Goal: Information Seeking & Learning: Learn about a topic

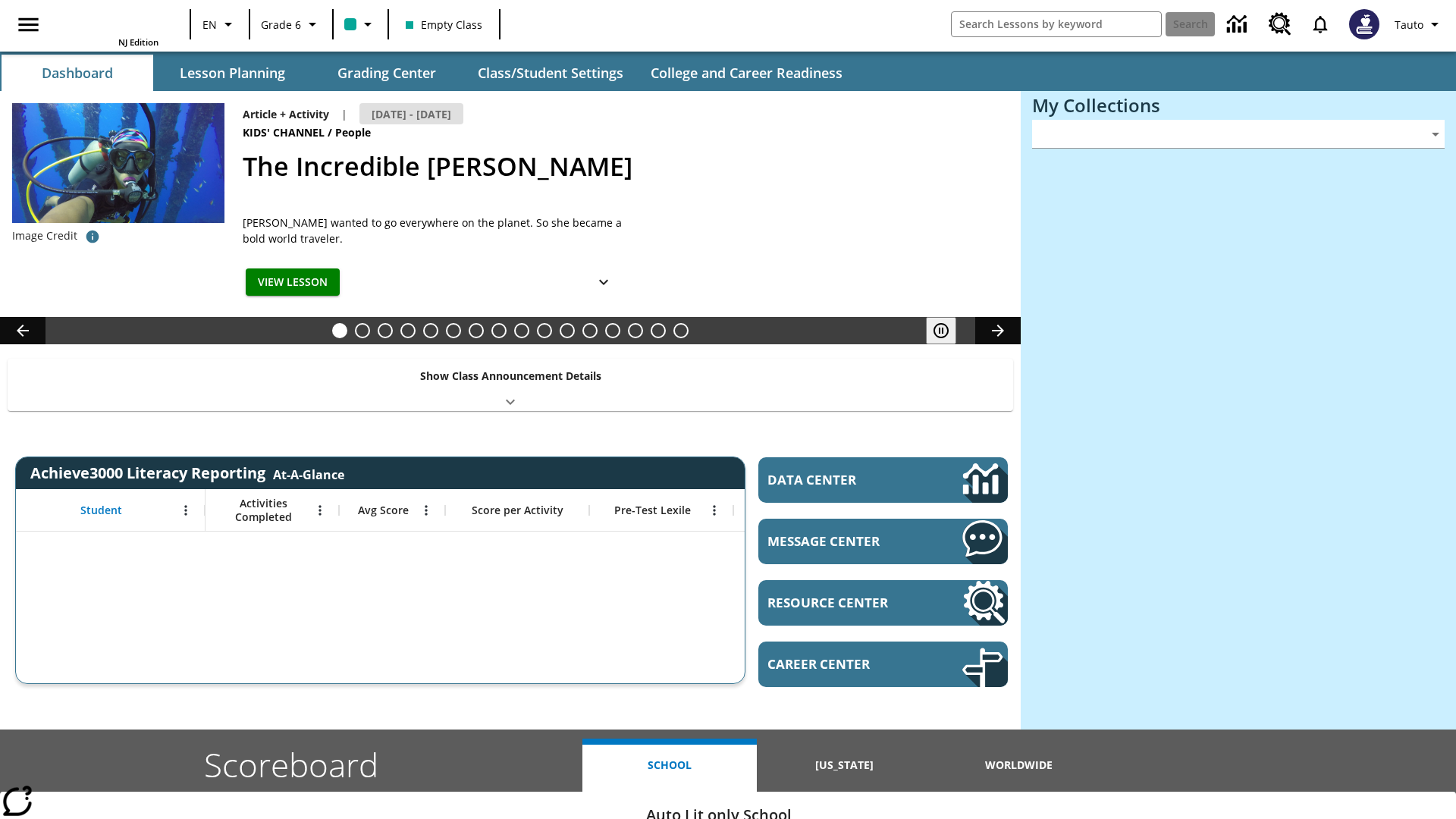
type input "-1"
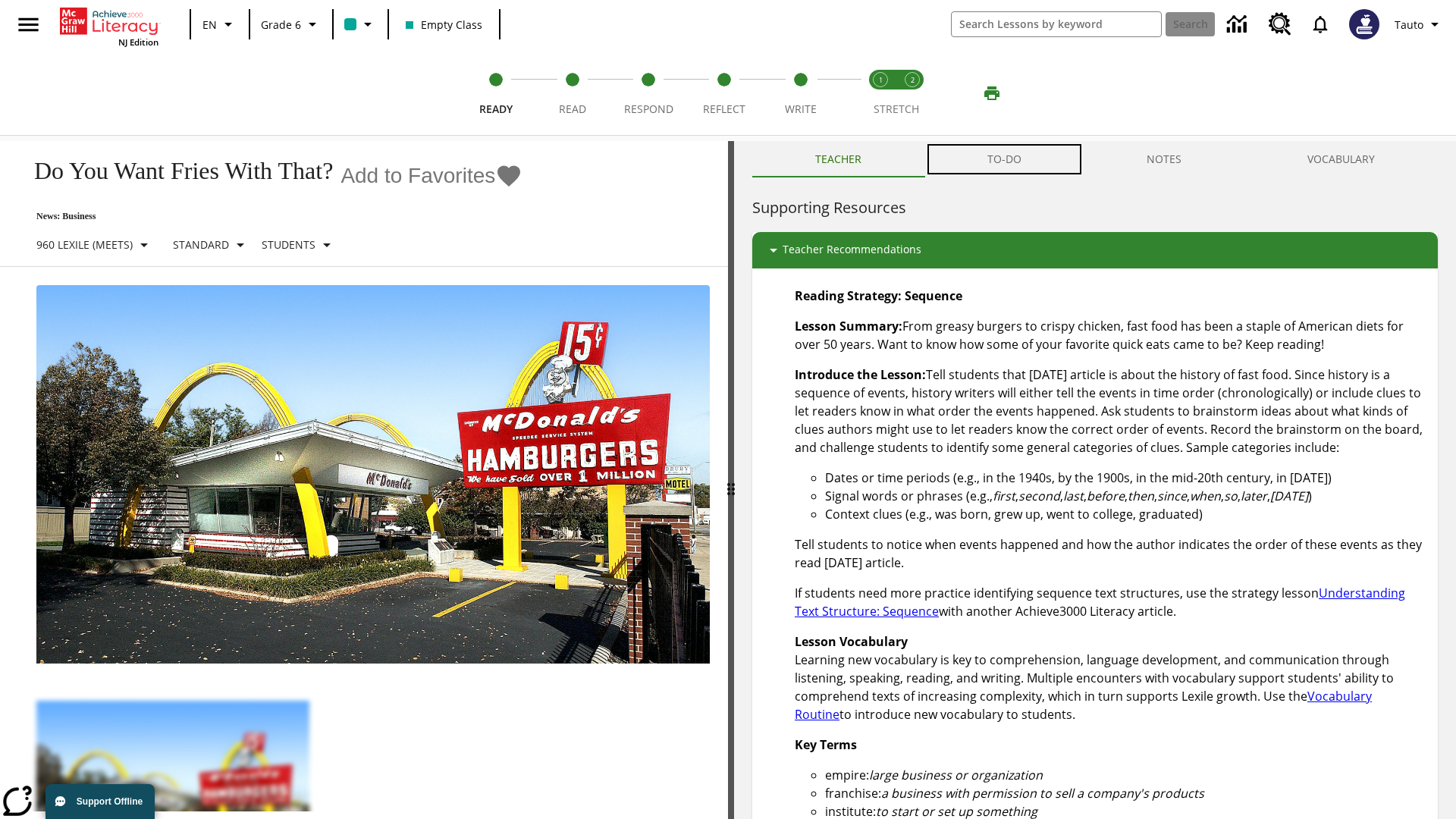
click at [1005, 159] on button "TO-DO" at bounding box center [1004, 159] width 160 height 36
